Goal: Transaction & Acquisition: Purchase product/service

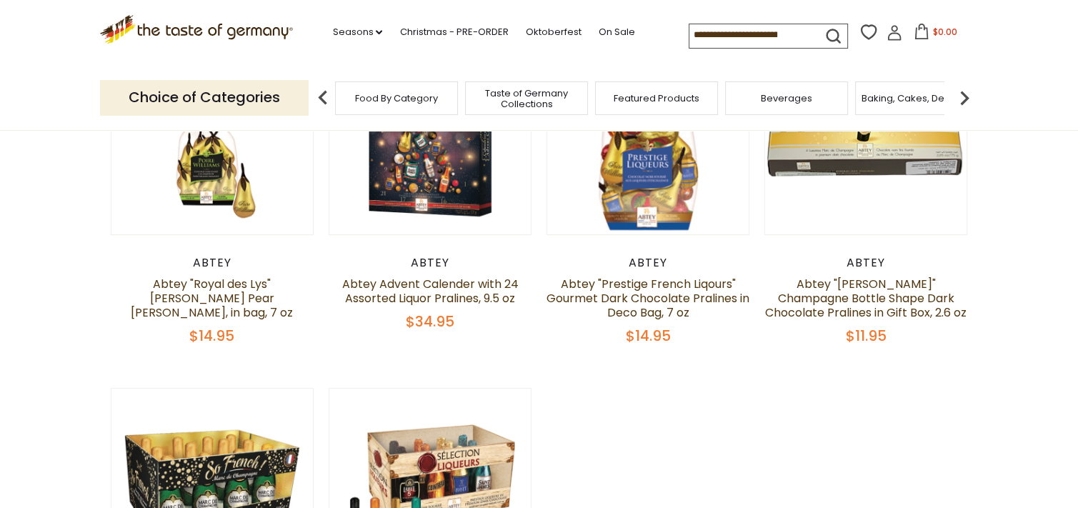
scroll to position [196, 0]
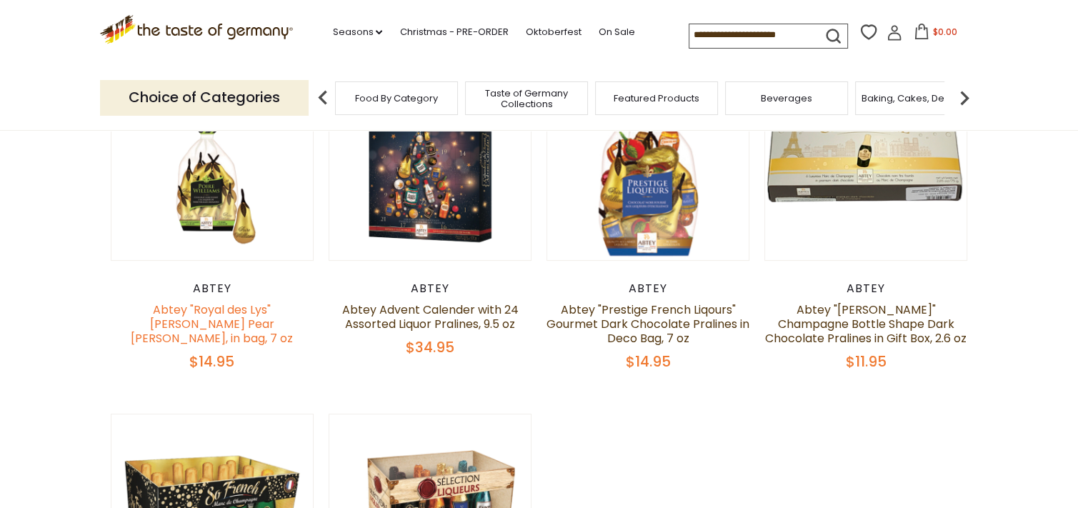
click at [182, 317] on link "Abtey "Royal des Lys" [PERSON_NAME] Pear [PERSON_NAME], in bag, 7 oz" at bounding box center [212, 324] width 162 height 45
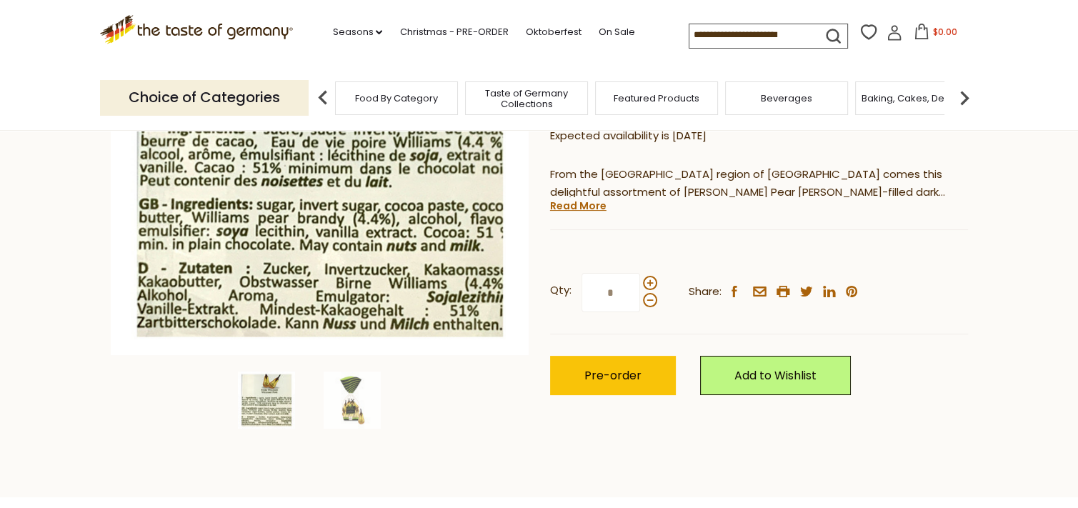
scroll to position [272, 0]
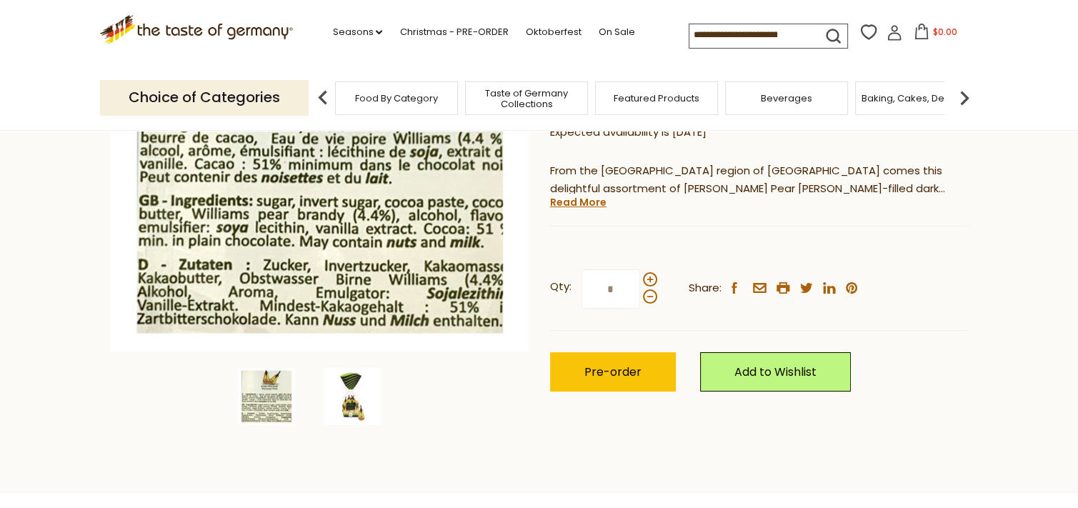
click at [372, 400] on img at bounding box center [352, 396] width 57 height 57
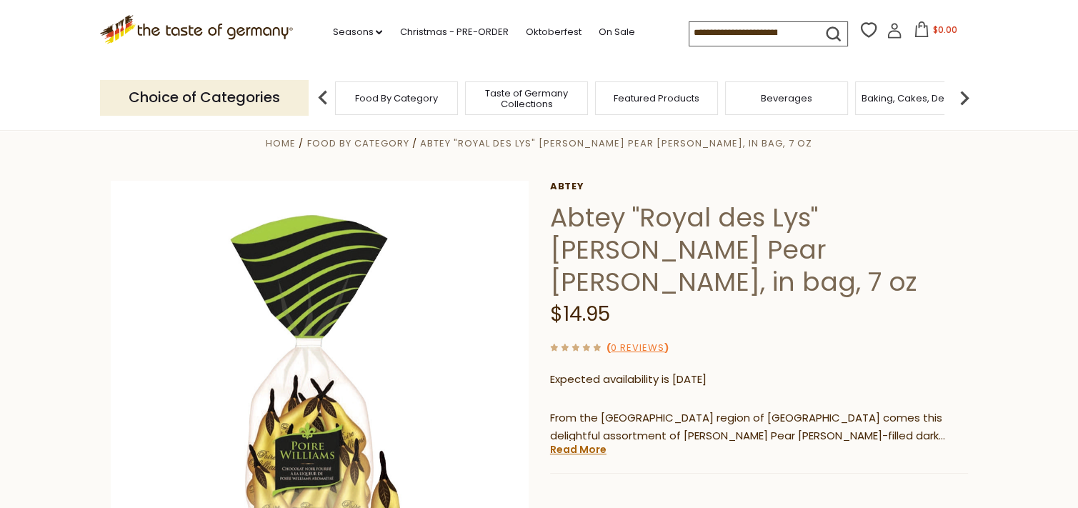
scroll to position [0, 0]
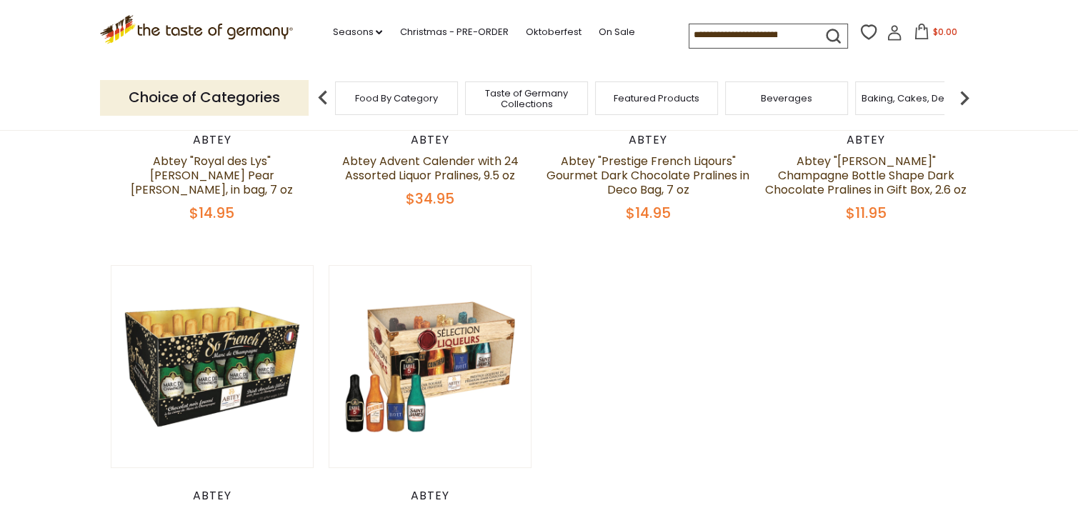
scroll to position [417, 0]
